Goal: Obtain resource: Download file/media

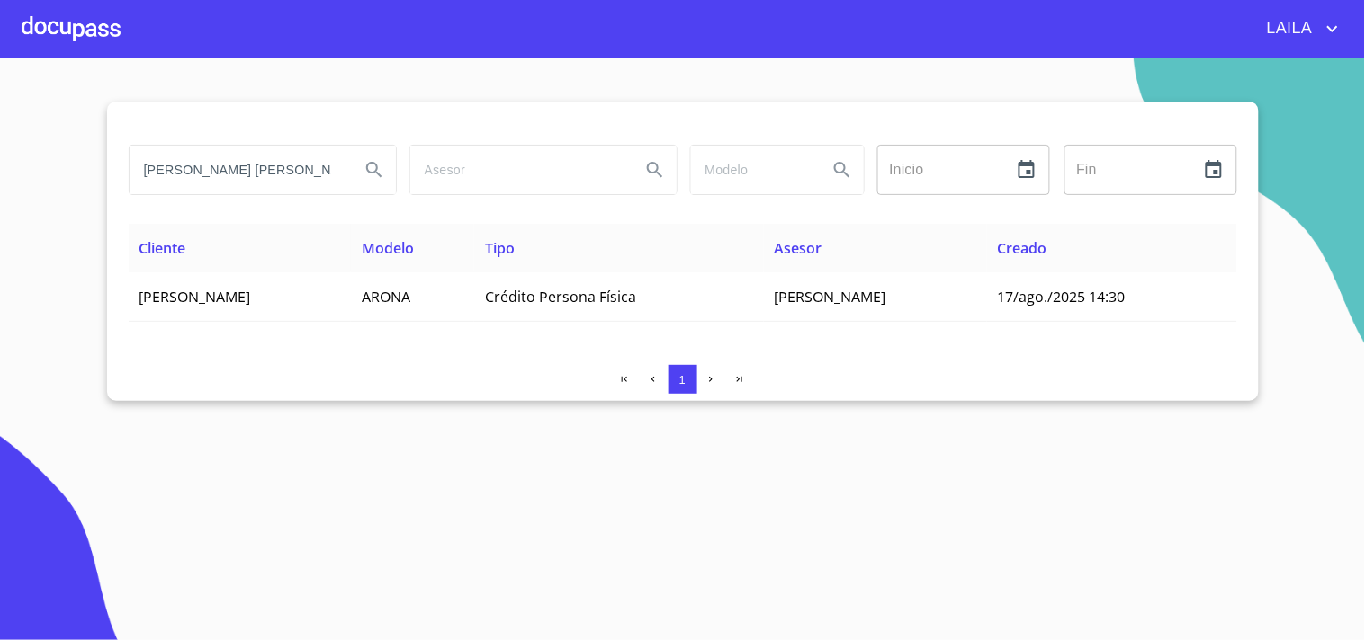
click at [171, 168] on input "[PERSON_NAME] [PERSON_NAME]" at bounding box center [238, 170] width 216 height 49
click at [172, 165] on input "[PERSON_NAME] [PERSON_NAME]" at bounding box center [238, 170] width 216 height 49
click at [186, 172] on input "[PERSON_NAME] [PERSON_NAME]" at bounding box center [238, 170] width 216 height 49
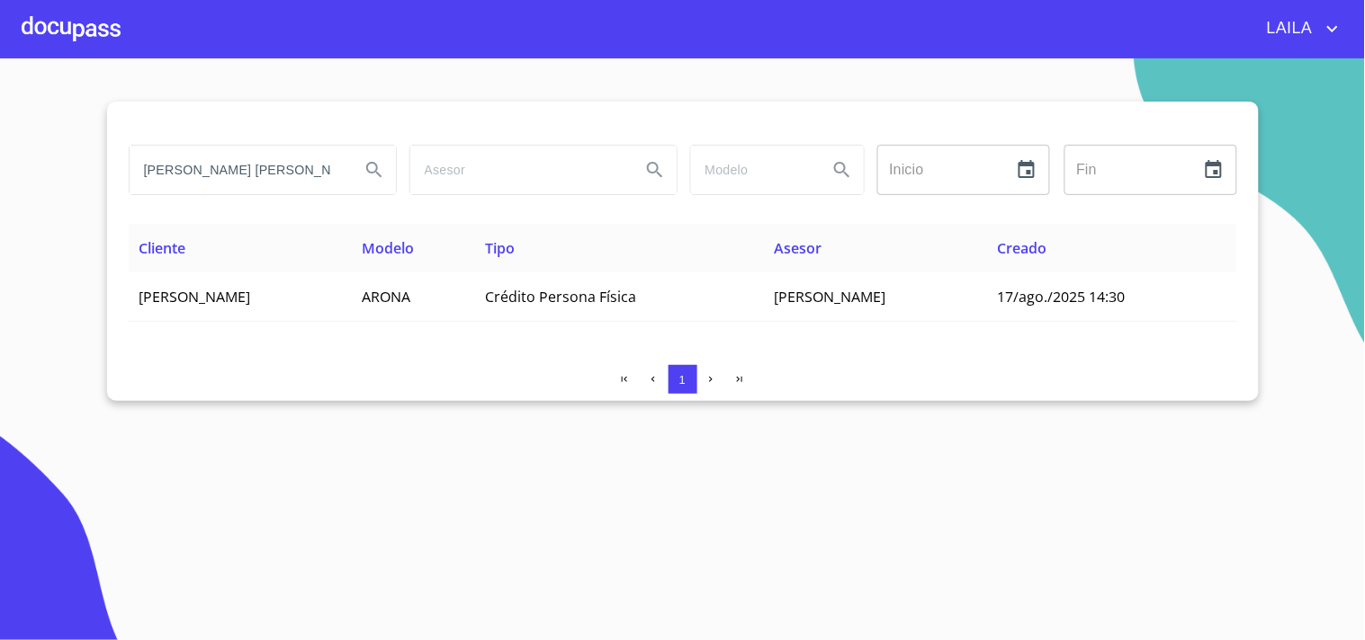
click at [186, 172] on input "[PERSON_NAME] [PERSON_NAME]" at bounding box center [238, 170] width 216 height 49
type input "[PERSON_NAME]"
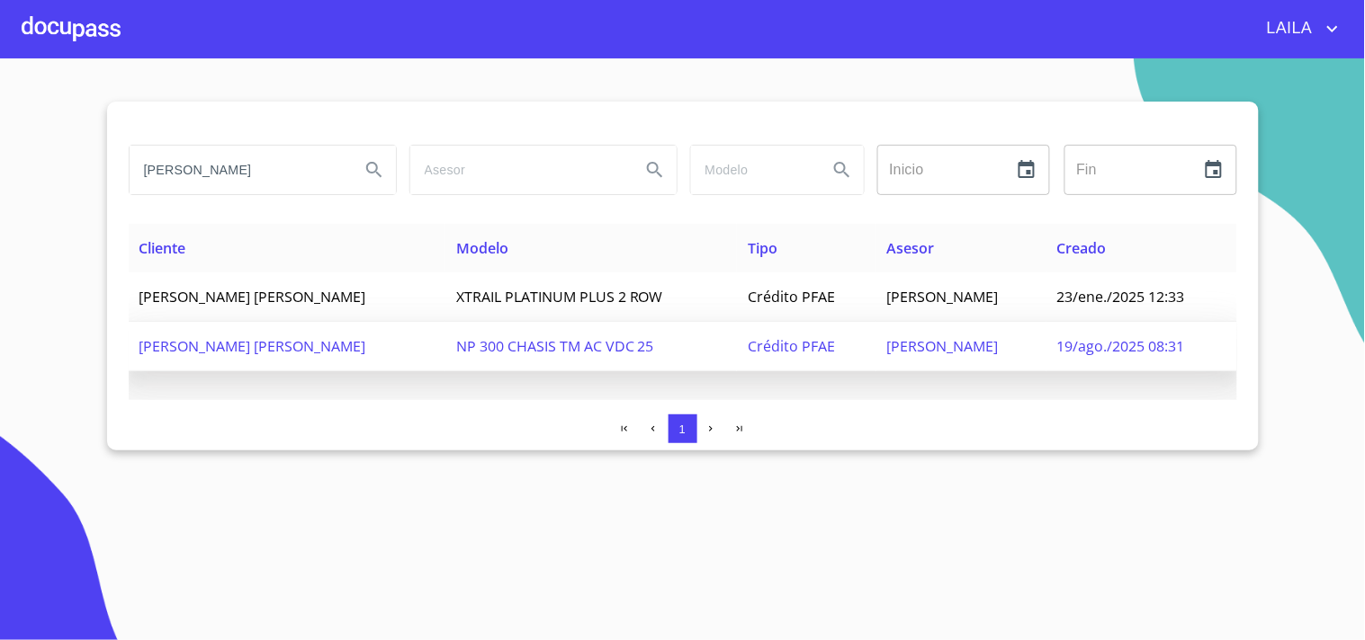
click at [343, 354] on span "[PERSON_NAME] [PERSON_NAME]" at bounding box center [252, 346] width 227 height 20
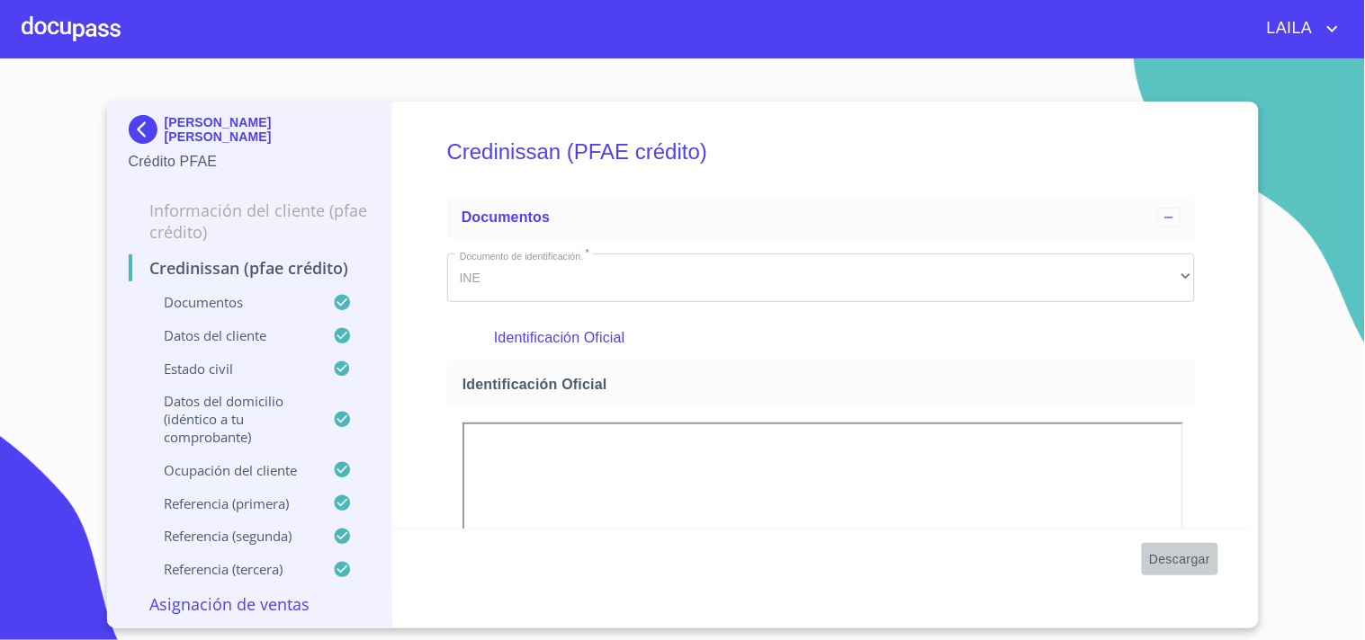
click at [1166, 552] on span "Descargar" at bounding box center [1179, 560] width 61 height 22
click at [141, 131] on img at bounding box center [147, 129] width 36 height 29
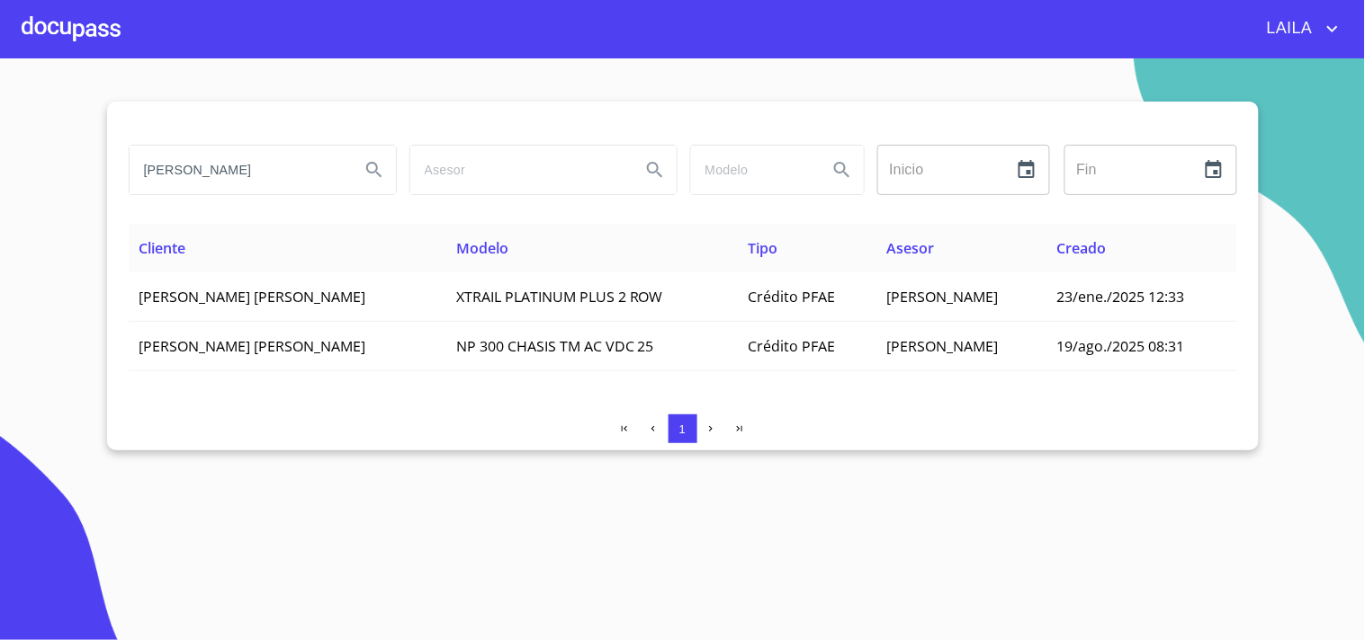
click at [249, 182] on input "[PERSON_NAME]" at bounding box center [238, 170] width 216 height 49
type input "VILLA [PERSON_NAME]"
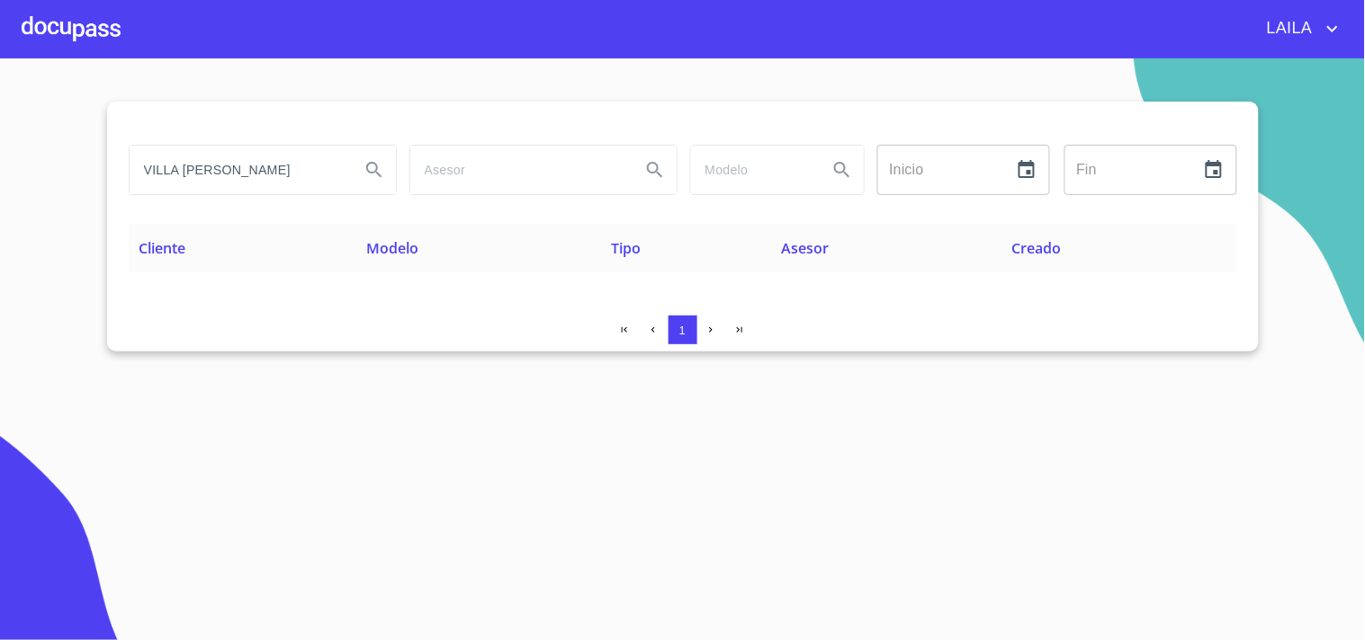
click at [84, 43] on div at bounding box center [71, 29] width 99 height 58
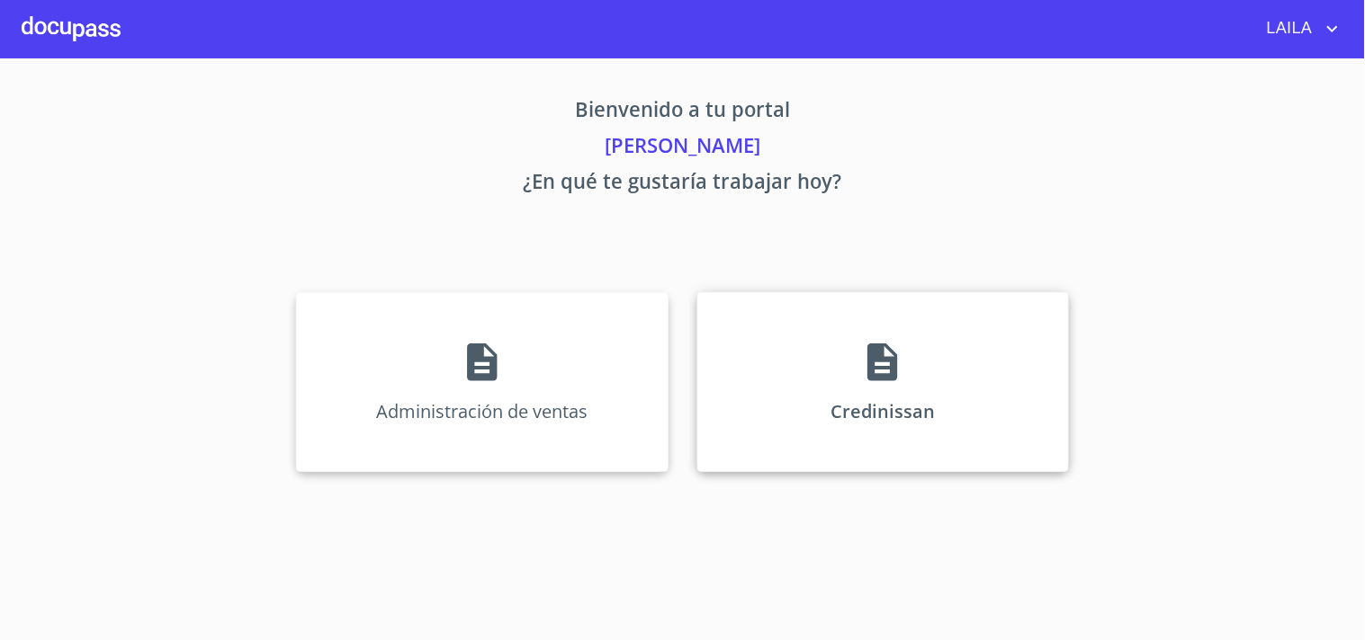
click at [743, 400] on div "Credinissan" at bounding box center [883, 382] width 372 height 180
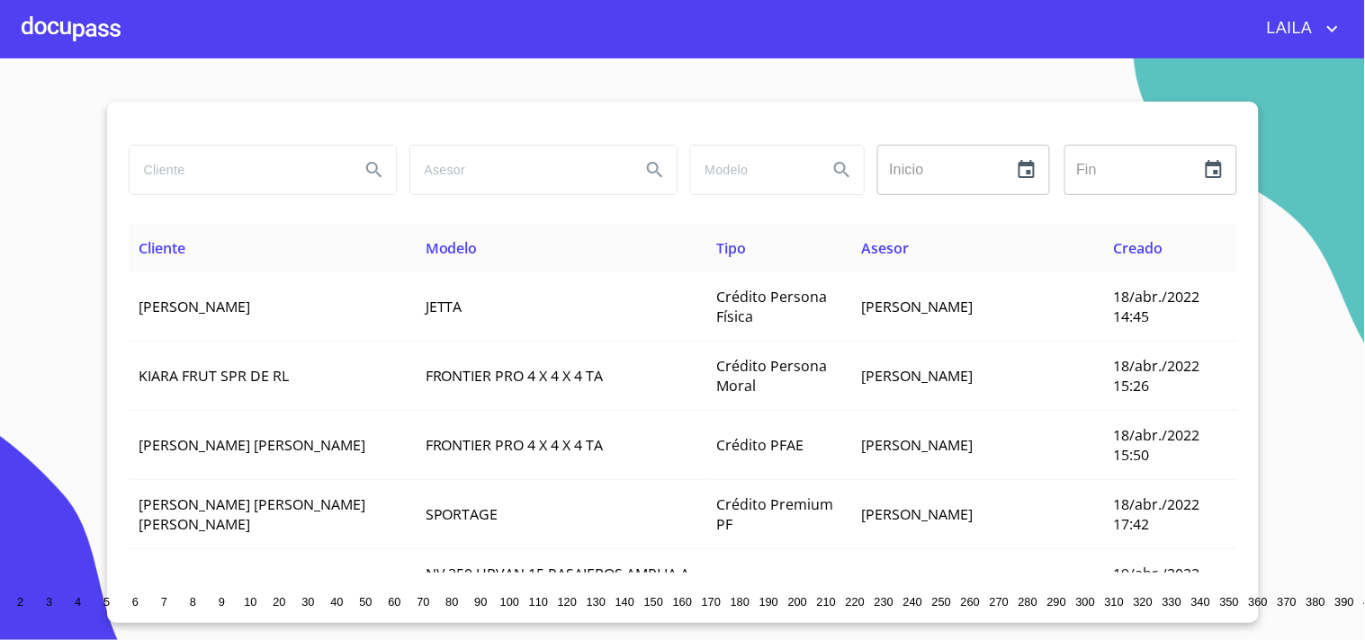
click at [212, 158] on input "search" at bounding box center [238, 170] width 216 height 49
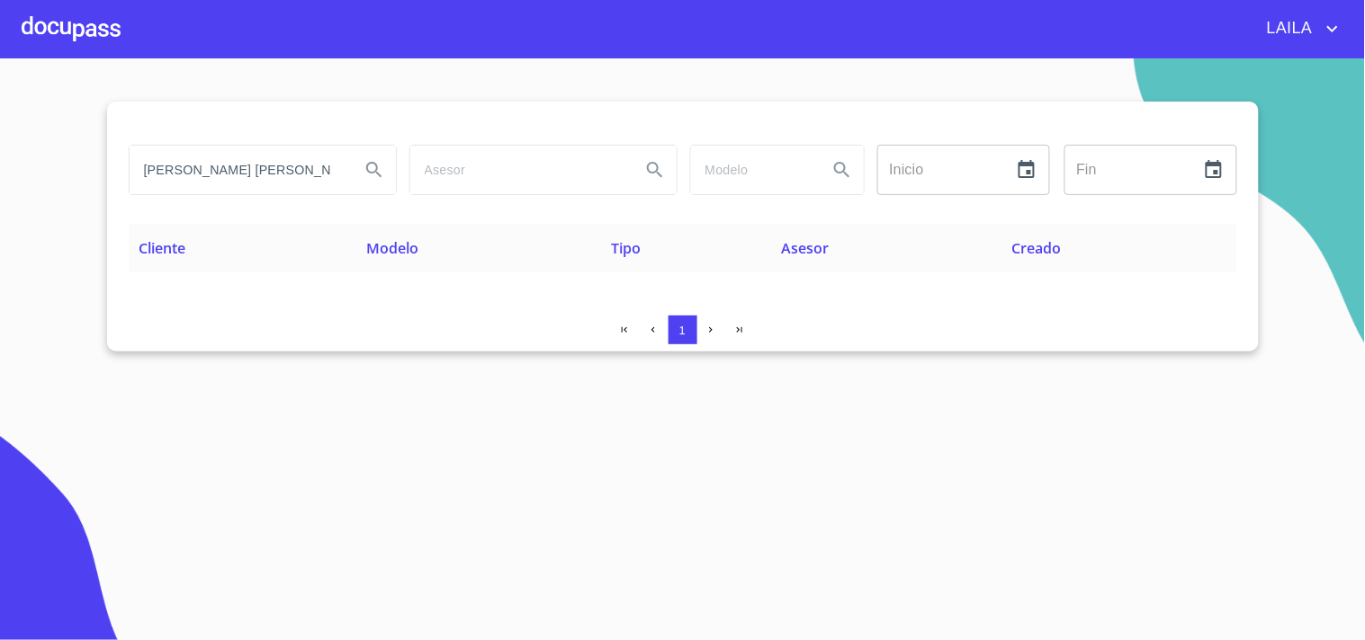
drag, startPoint x: 343, startPoint y: 174, endPoint x: 47, endPoint y: 148, distance: 297.1
click at [47, 148] on section "[PERSON_NAME] [PERSON_NAME] ​ Fin ​ Cliente Modelo Tipo Asesor Creado 1" at bounding box center [682, 349] width 1365 height 582
type input "[PERSON_NAME]"
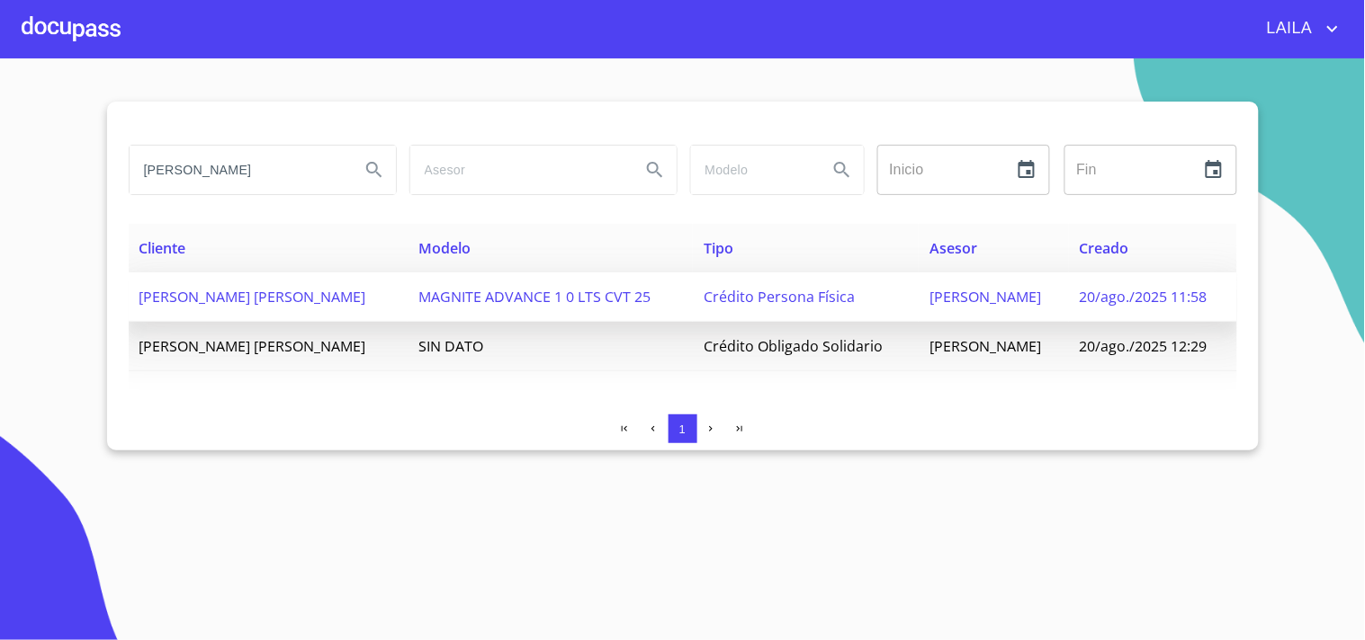
click at [253, 294] on span "[PERSON_NAME] [PERSON_NAME]" at bounding box center [252, 297] width 227 height 20
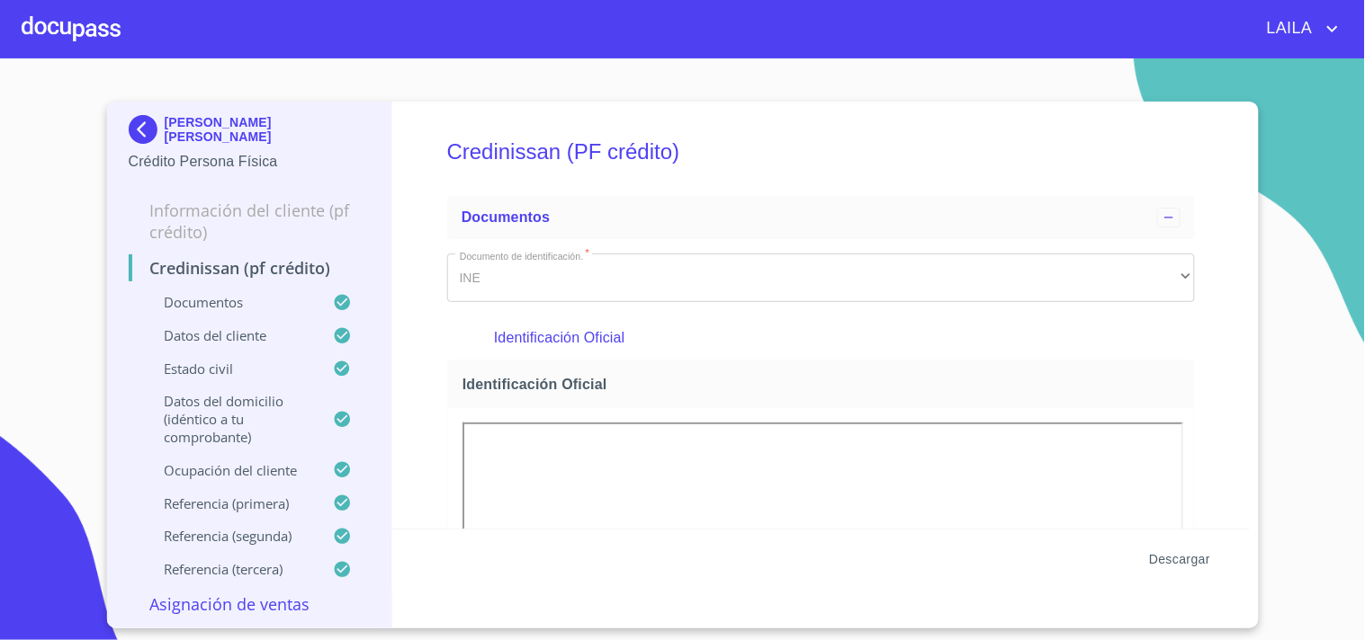
click at [1154, 553] on span "Descargar" at bounding box center [1179, 560] width 61 height 22
click at [146, 136] on img at bounding box center [147, 129] width 36 height 29
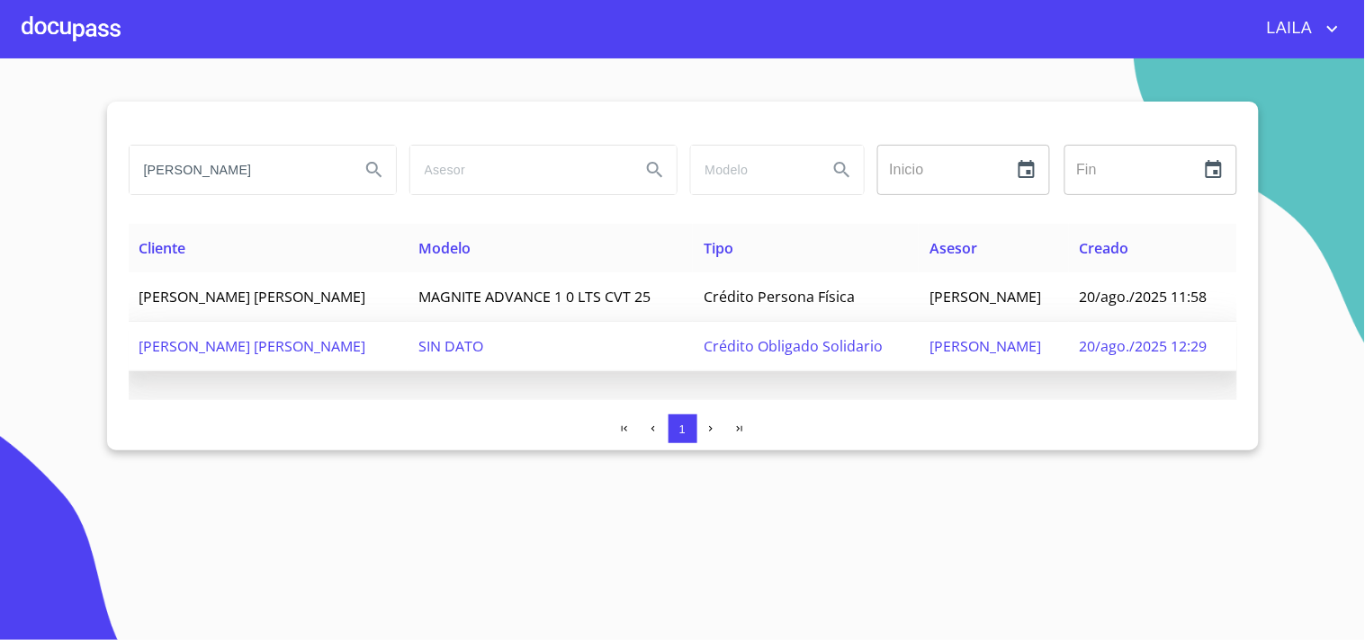
click at [297, 348] on span "[PERSON_NAME] [PERSON_NAME]" at bounding box center [252, 346] width 227 height 20
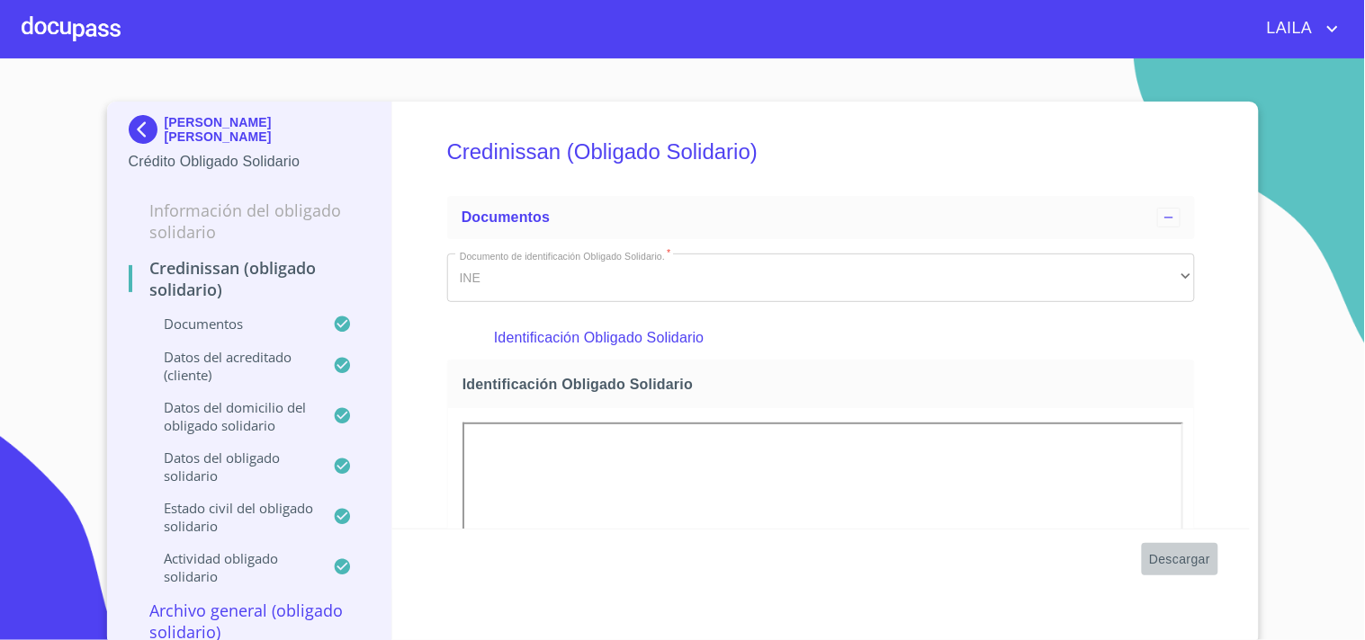
click at [1154, 561] on span "Descargar" at bounding box center [1179, 560] width 61 height 22
click at [138, 128] on img at bounding box center [147, 129] width 36 height 29
